Goal: Submit feedback/report problem

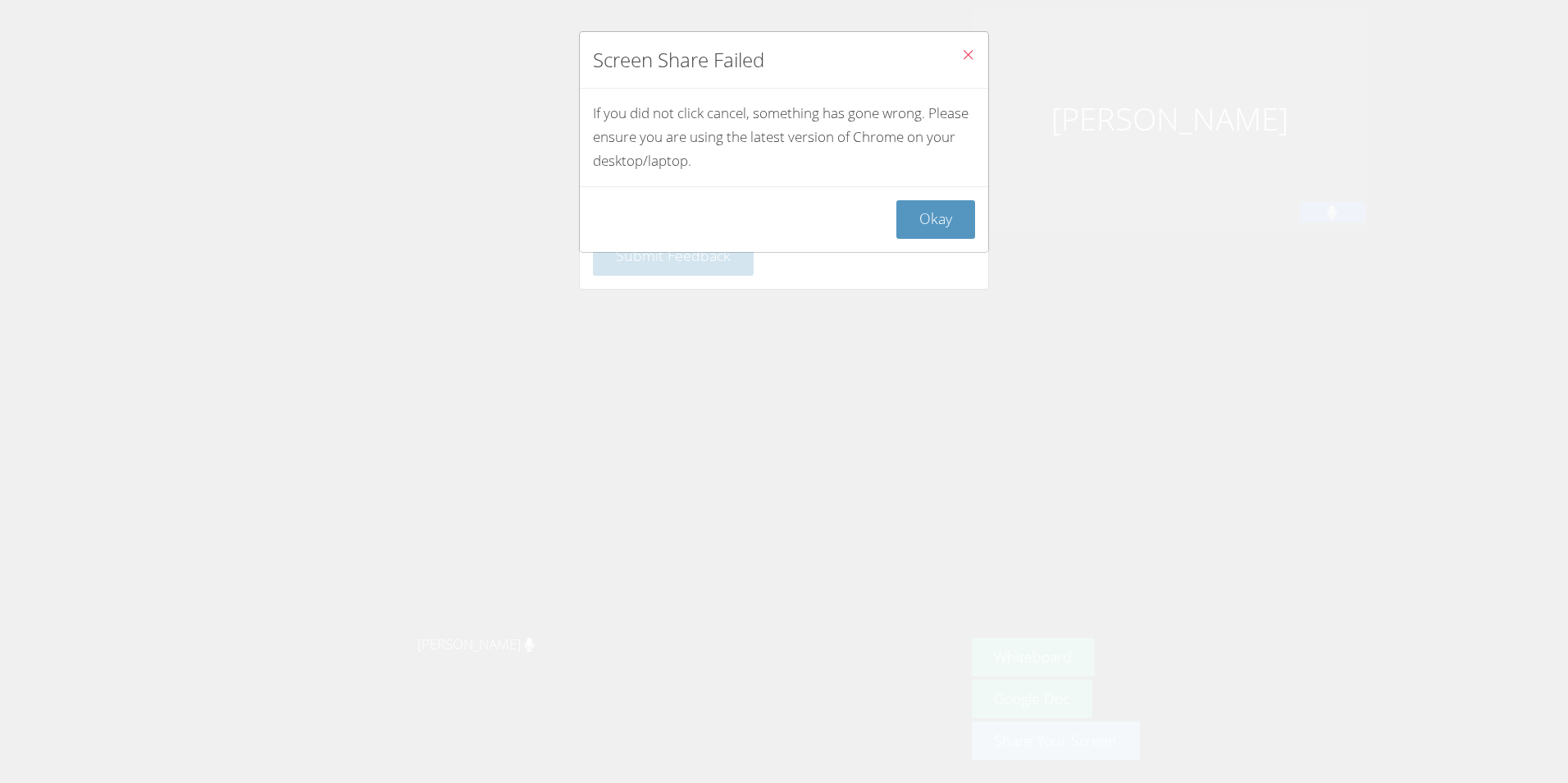
click at [961, 59] on icon "Close" at bounding box center [968, 54] width 14 height 14
click at [961, 51] on icon "Close" at bounding box center [968, 54] width 14 height 14
click at [918, 216] on button "Okay" at bounding box center [935, 220] width 79 height 38
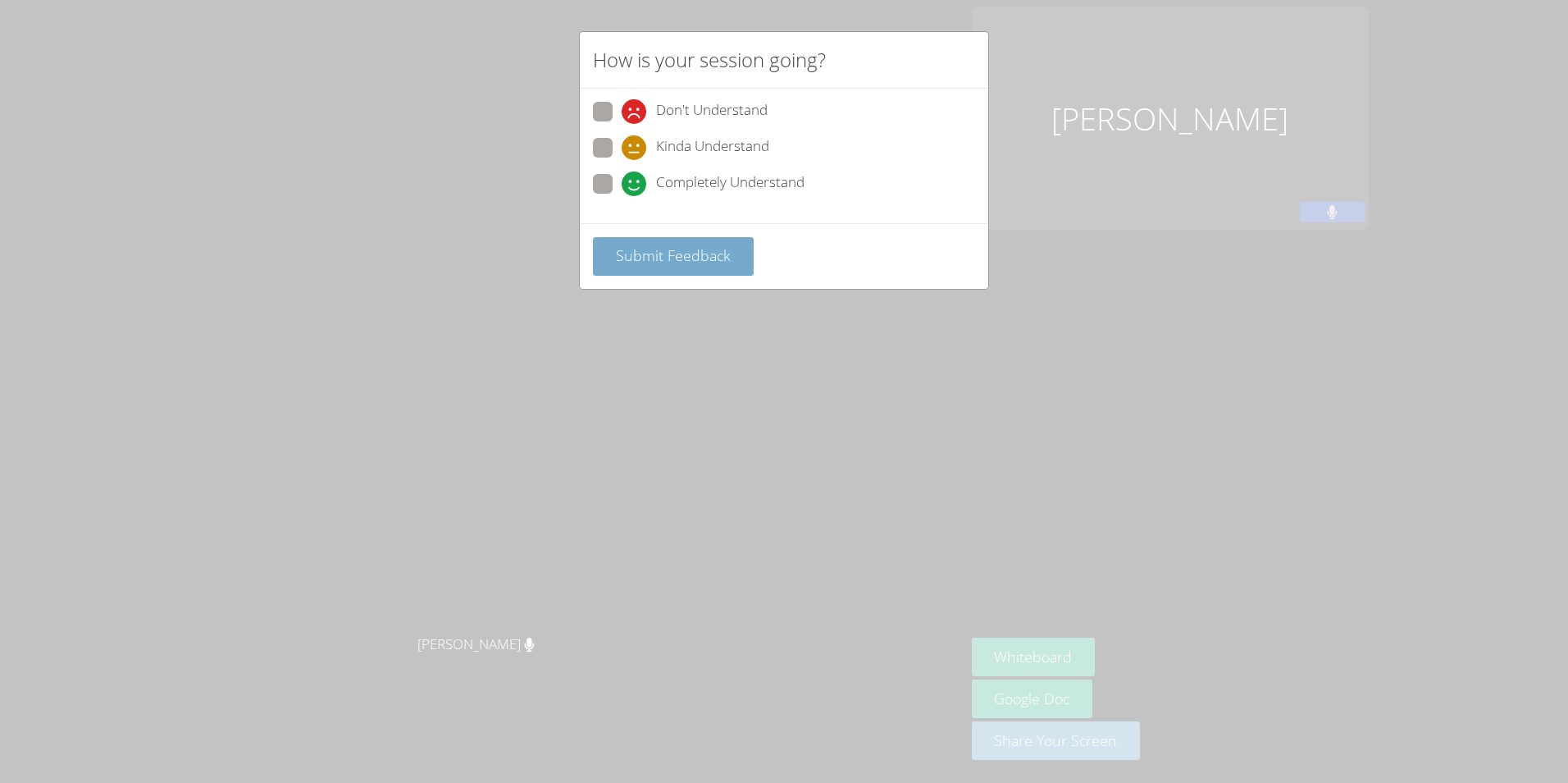
click at [689, 271] on button "Submit Feedback" at bounding box center [674, 256] width 161 height 38
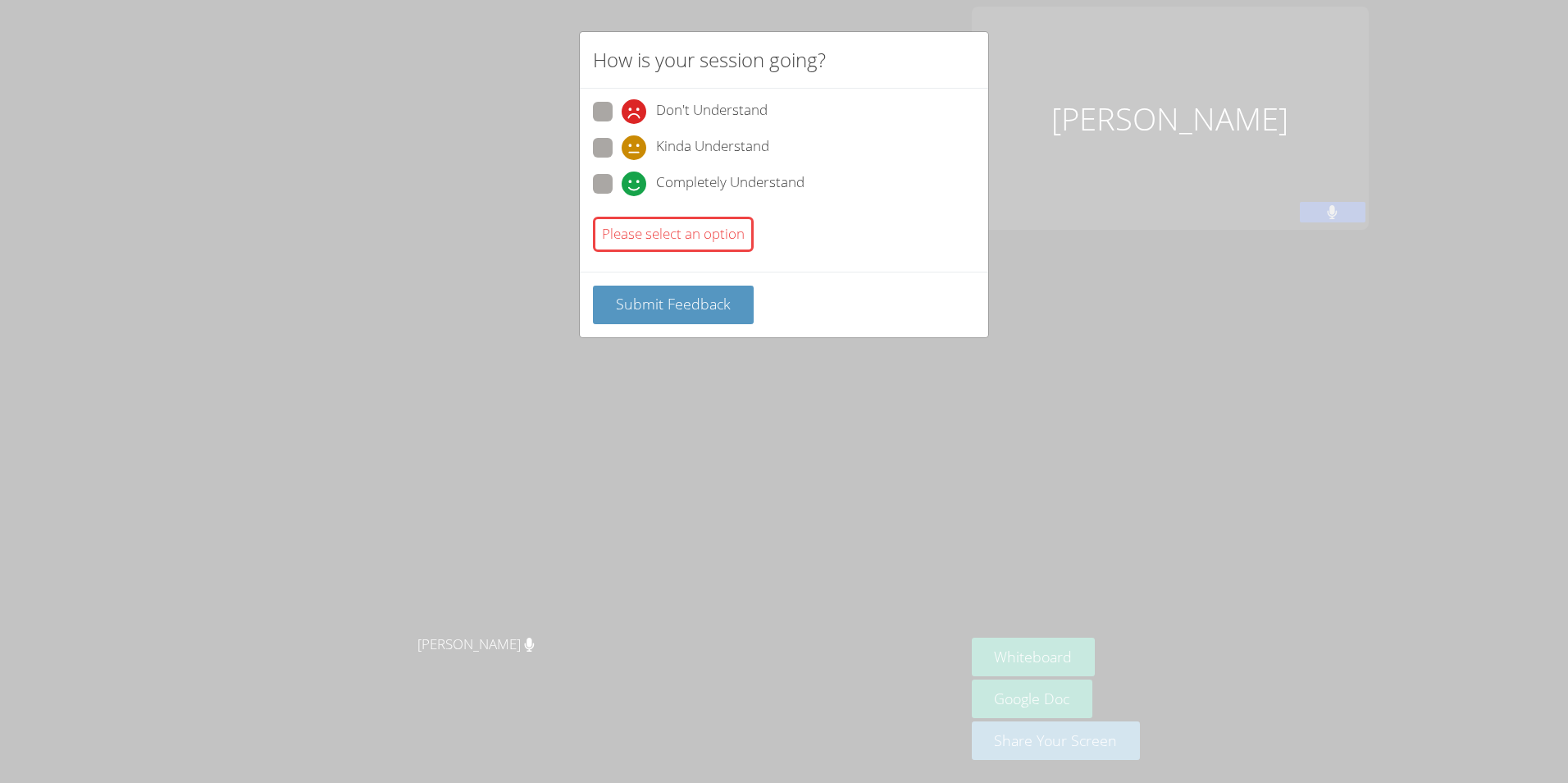
click at [685, 188] on span "Completely Understand" at bounding box center [730, 183] width 148 height 25
click at [635, 188] on input "Completely Understand" at bounding box center [628, 180] width 14 height 14
radio input "true"
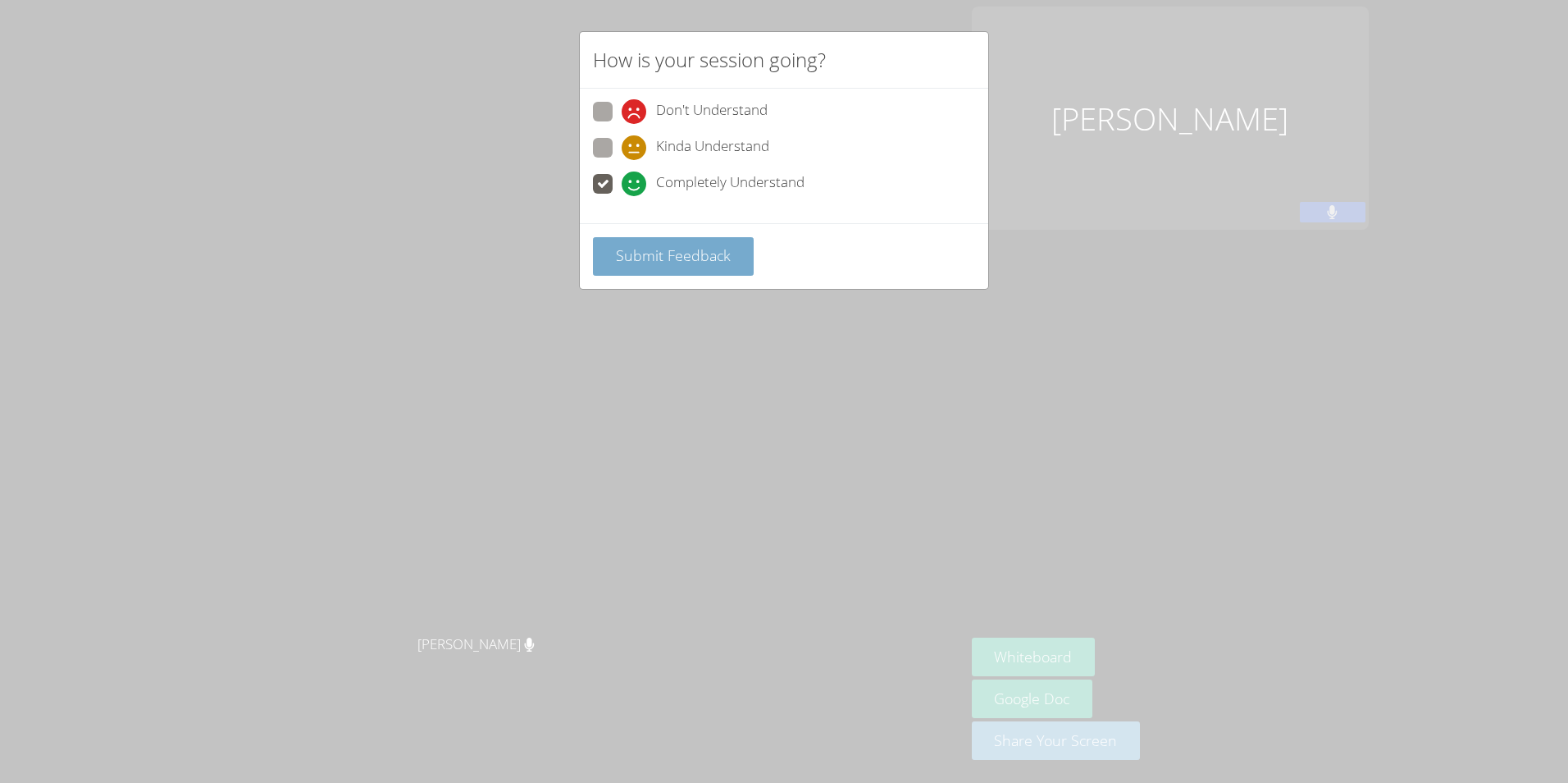
click at [665, 252] on span "Submit Feedback" at bounding box center [673, 255] width 114 height 19
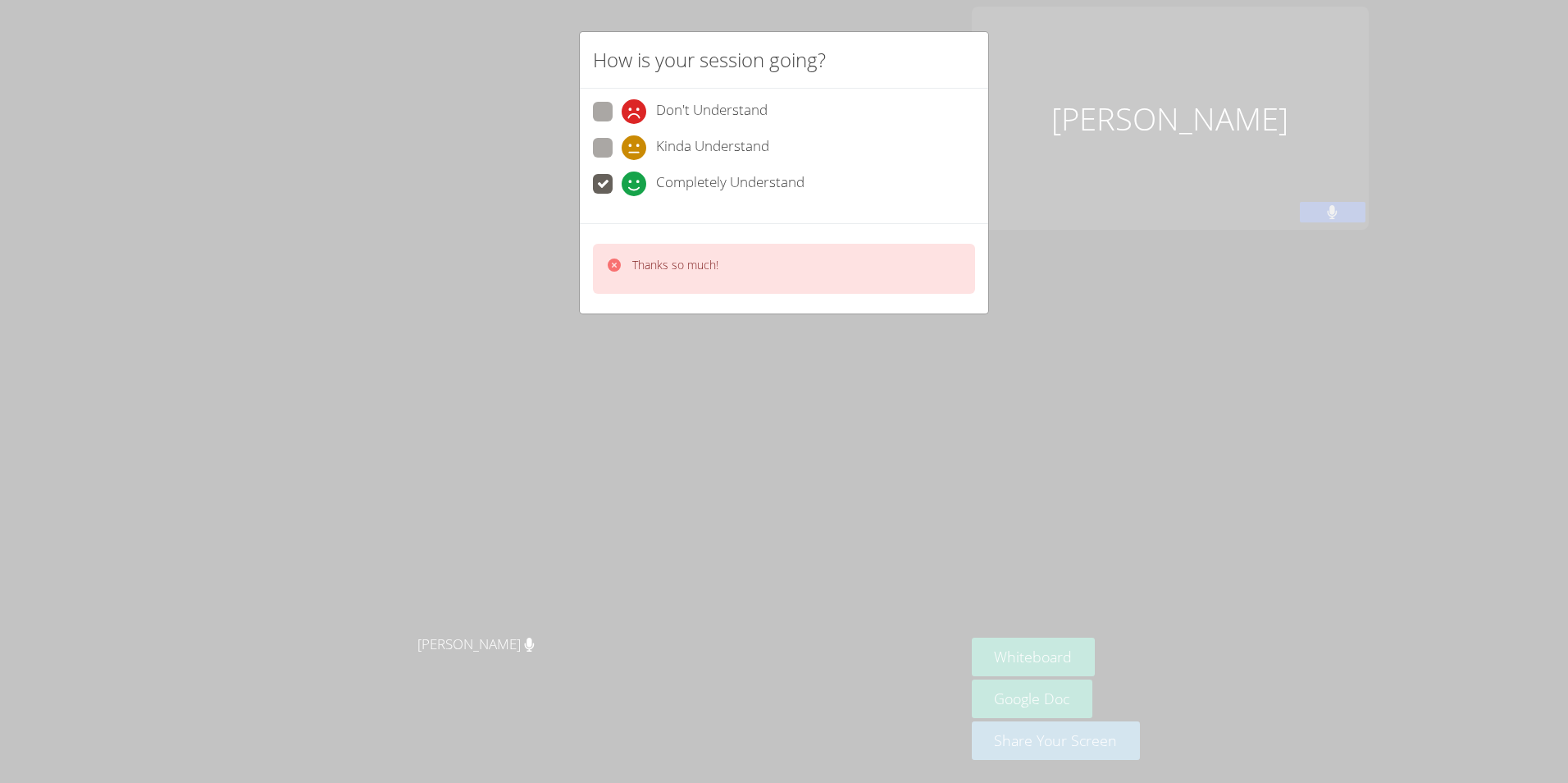
click at [1063, 49] on div "How is your session going? Don't Understand Kinda Understand Completely Underst…" at bounding box center [784, 391] width 1568 height 783
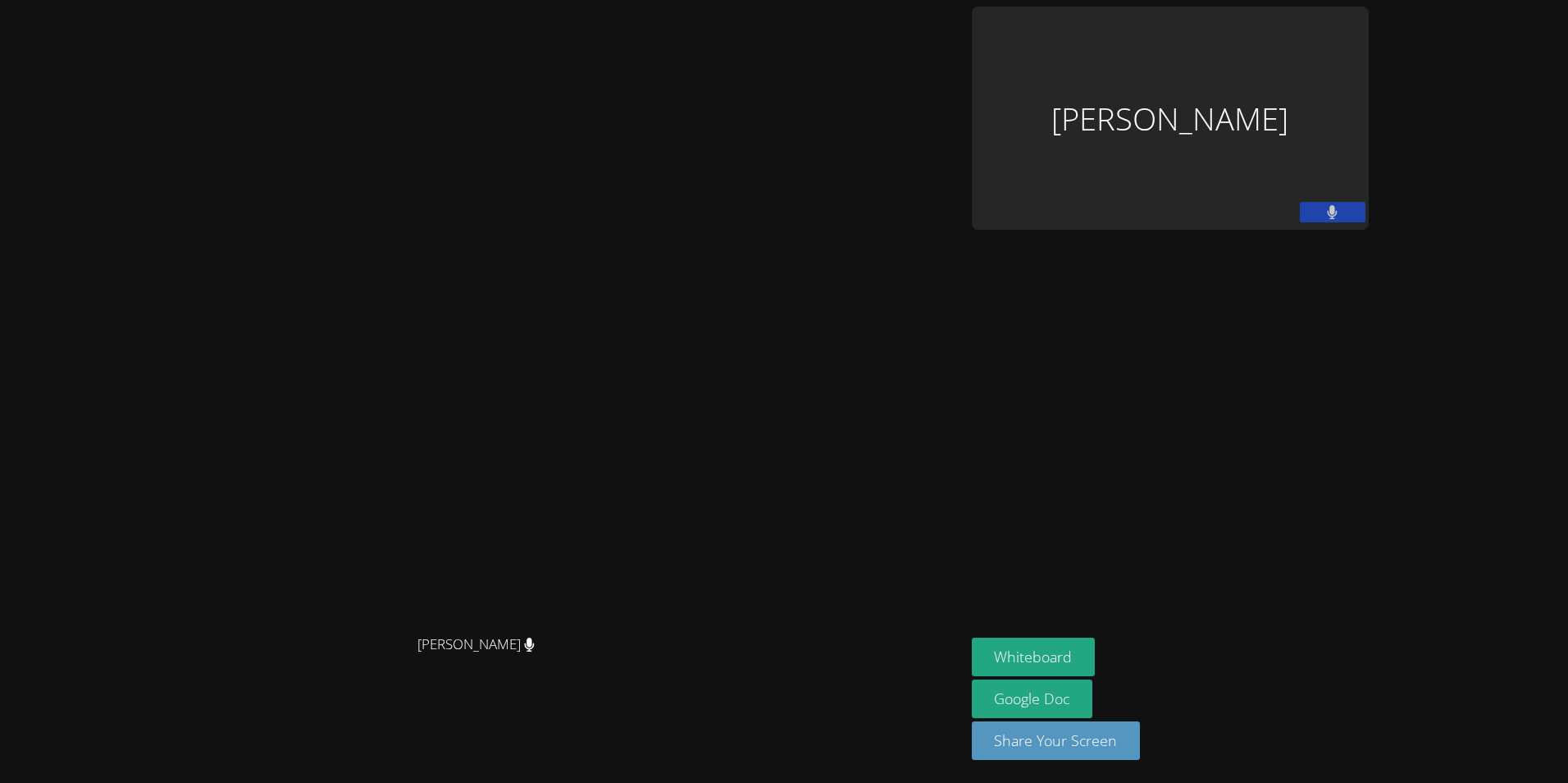
click at [605, 421] on video at bounding box center [481, 358] width 246 height 536
